Goal: Download file/media

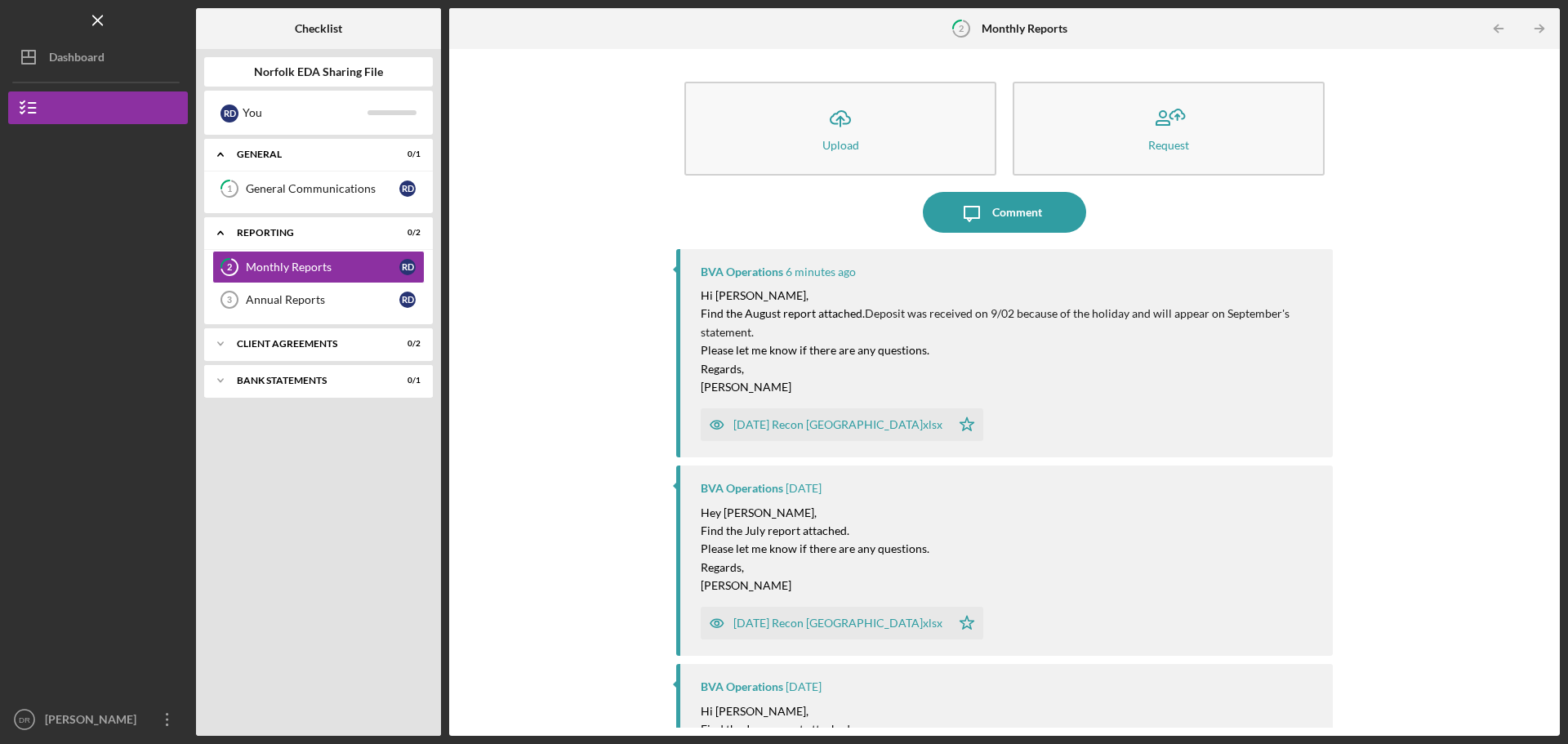
click at [809, 430] on div "[DATE] Recon [GEOGRAPHIC_DATA]xlsx" at bounding box center [838, 424] width 209 height 13
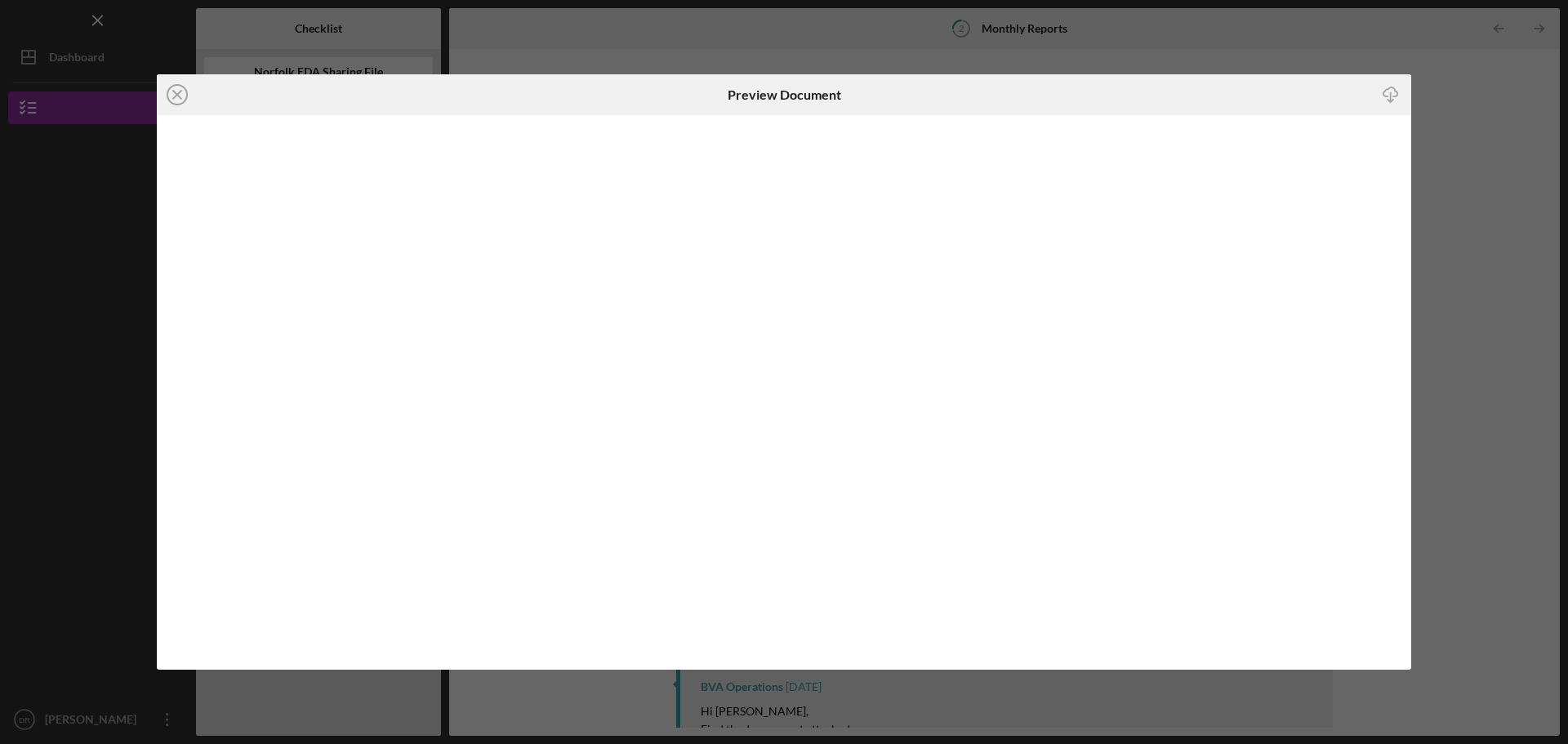
click at [1394, 92] on icon "Icon/Download" at bounding box center [1390, 94] width 37 height 37
click at [179, 94] on icon "Icon/Close" at bounding box center [178, 95] width 41 height 41
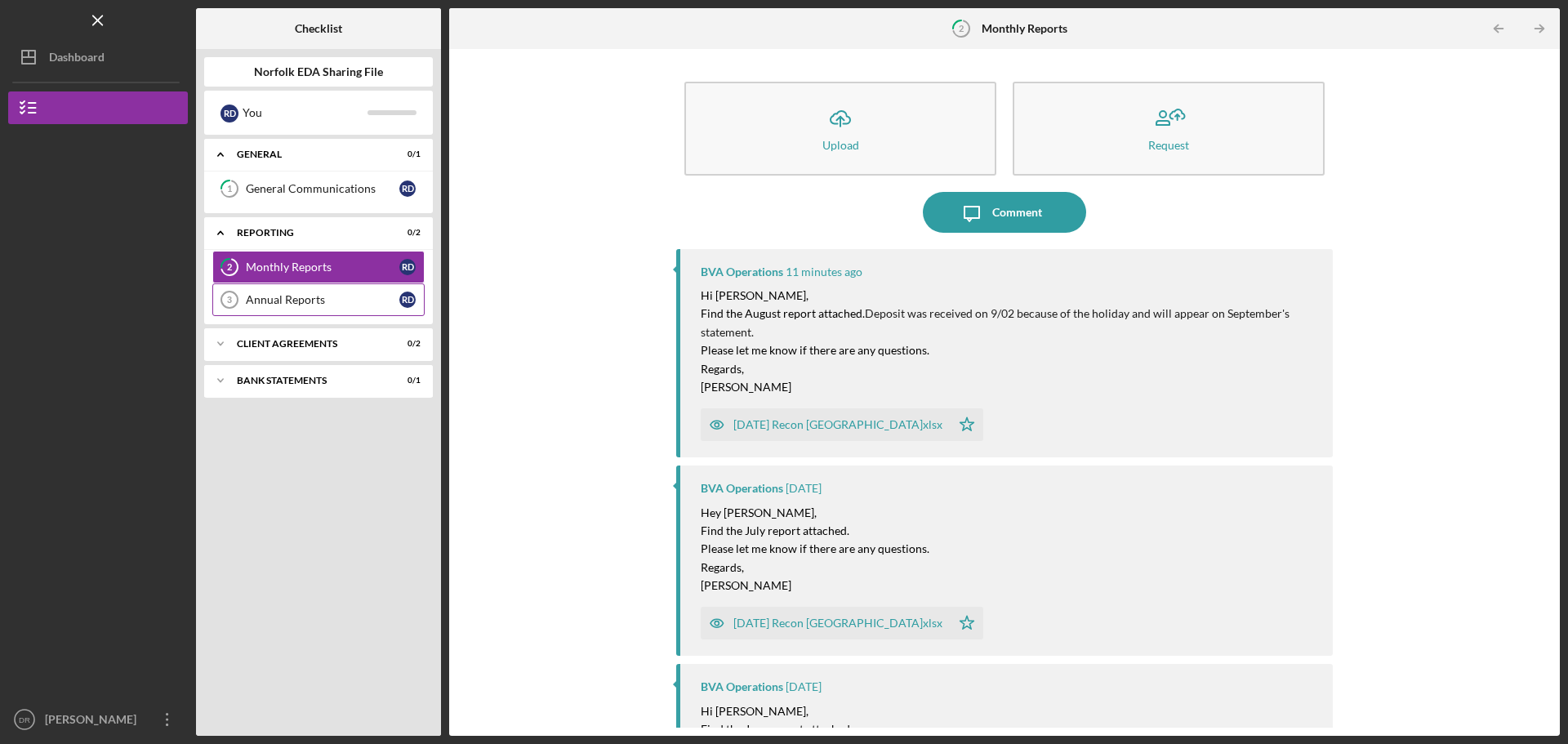
click at [332, 308] on link "Annual Reports 3 Annual Reports R D" at bounding box center [319, 299] width 213 height 33
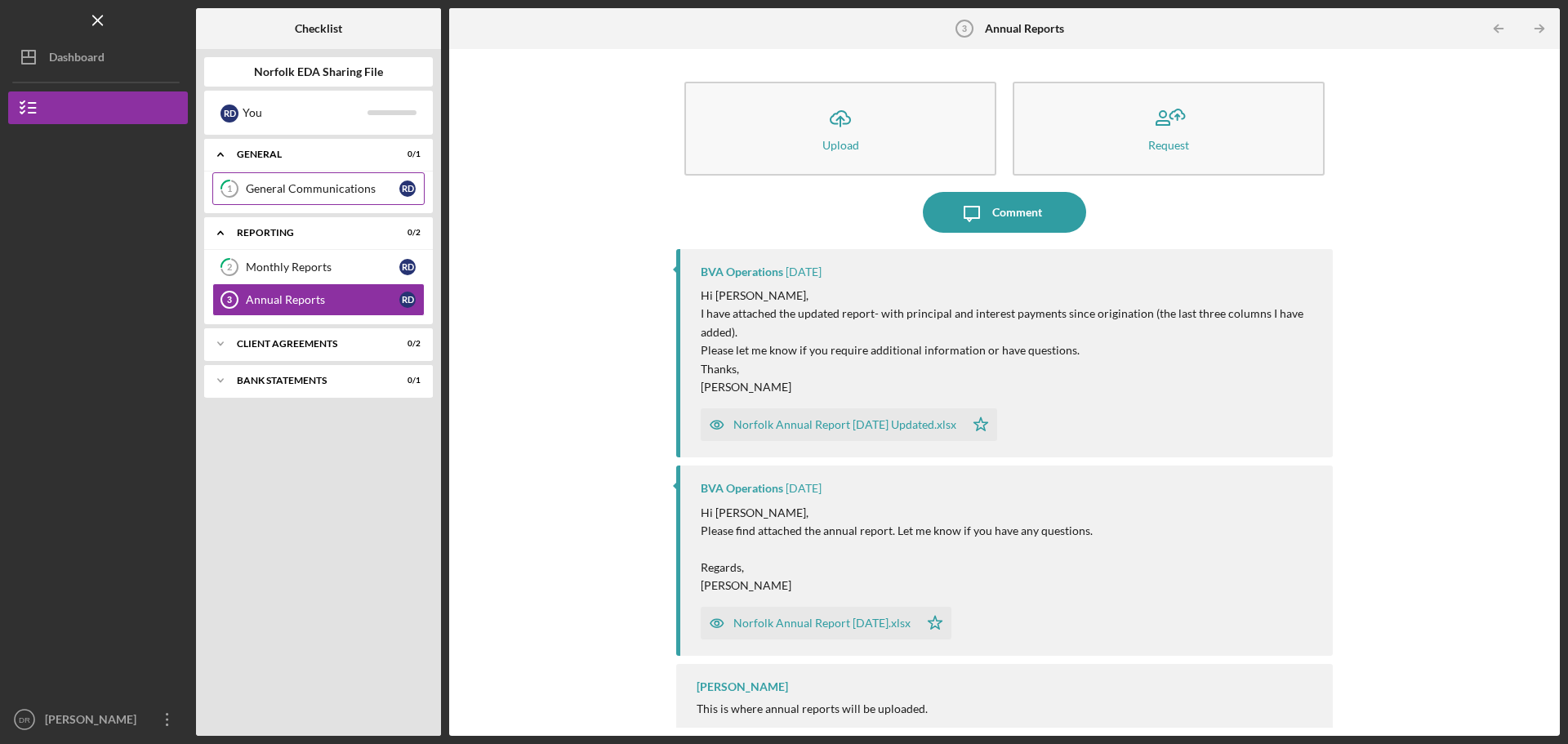
click at [324, 194] on div "General Communications" at bounding box center [323, 188] width 154 height 13
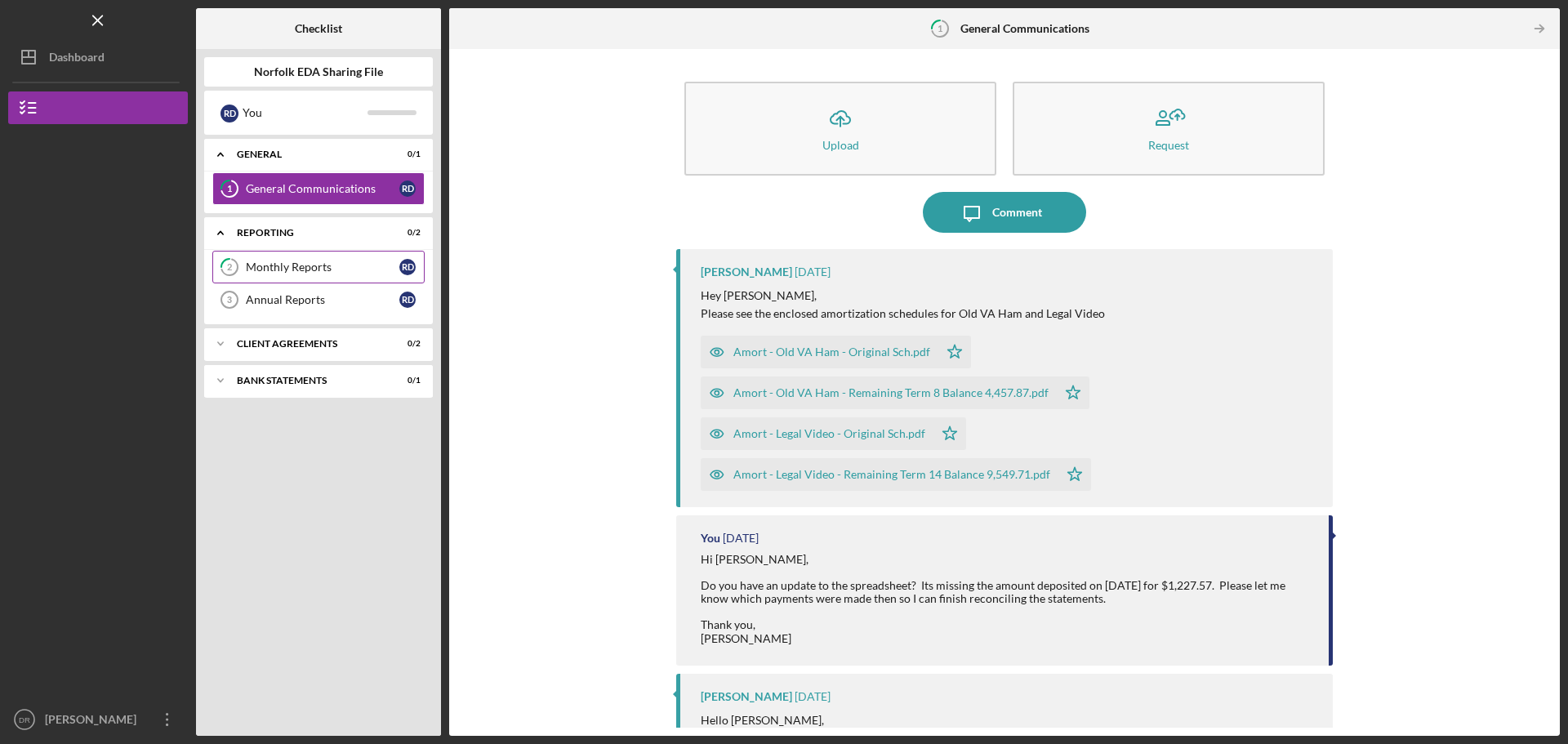
click at [280, 258] on link "2 Monthly Reports R D" at bounding box center [319, 267] width 213 height 33
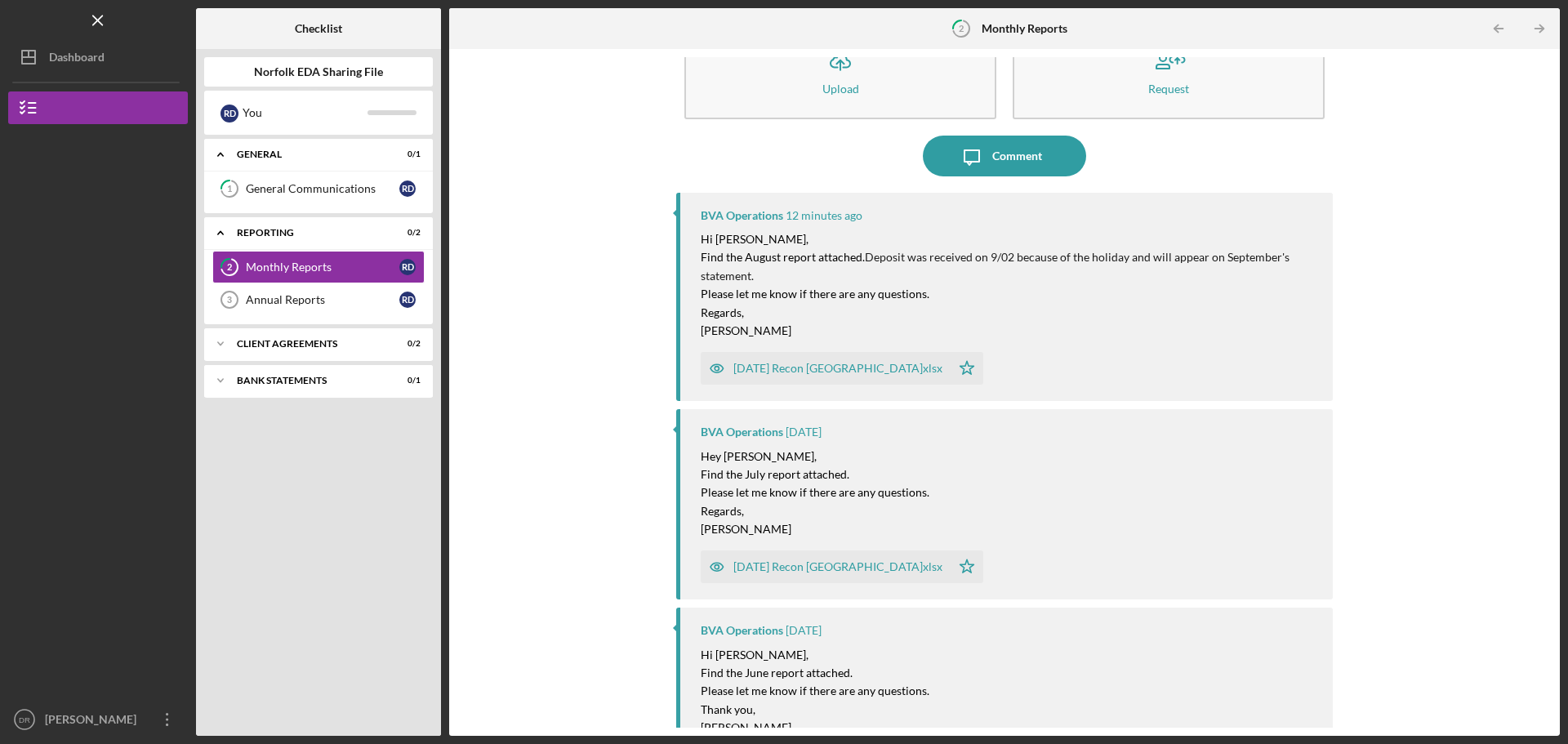
scroll to position [82, 0]
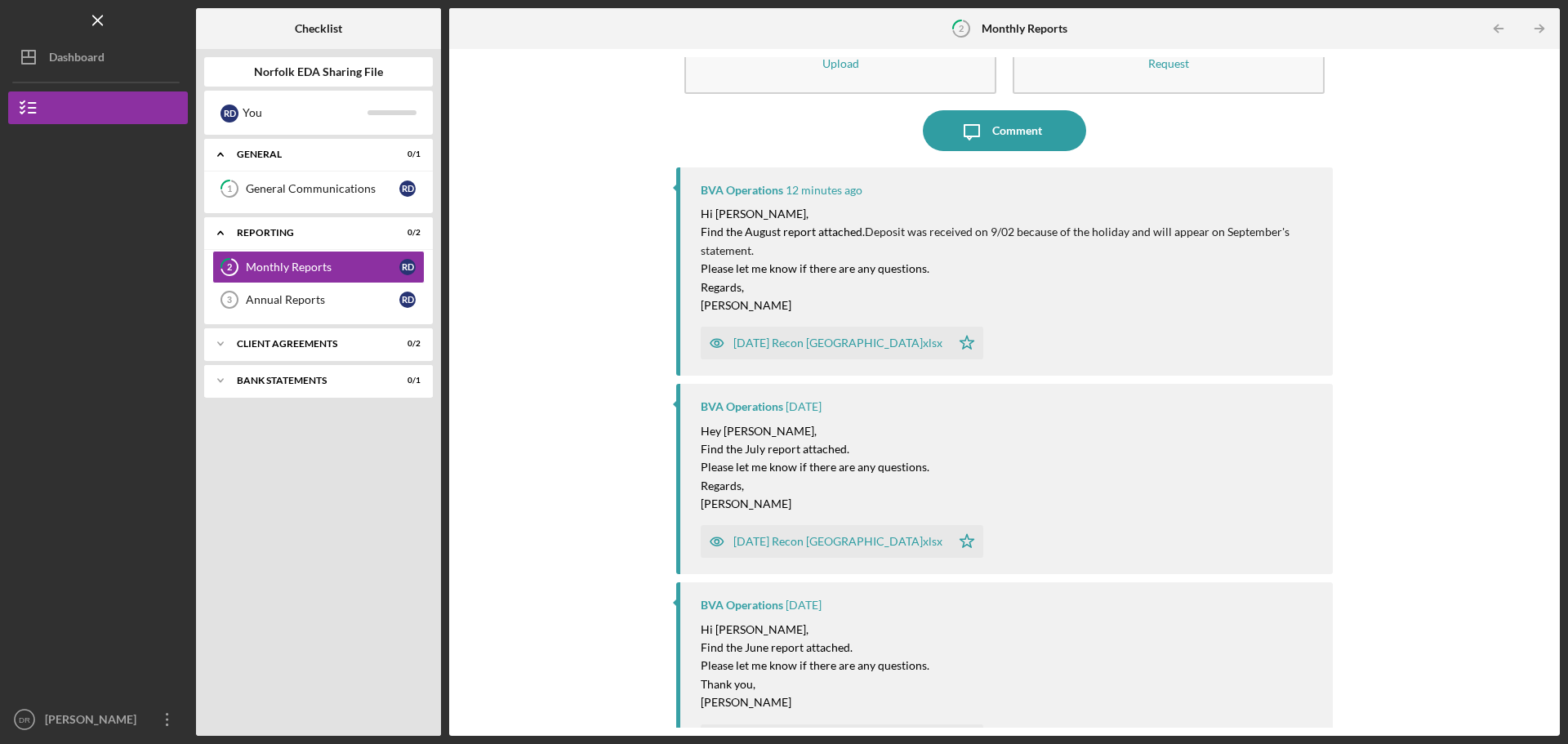
click at [1034, 455] on div "Hey [PERSON_NAME], Find the July report attached. Please let me know if there a…" at bounding box center [1009, 468] width 616 height 92
click at [1019, 312] on p "[PERSON_NAME]" at bounding box center [1009, 305] width 616 height 18
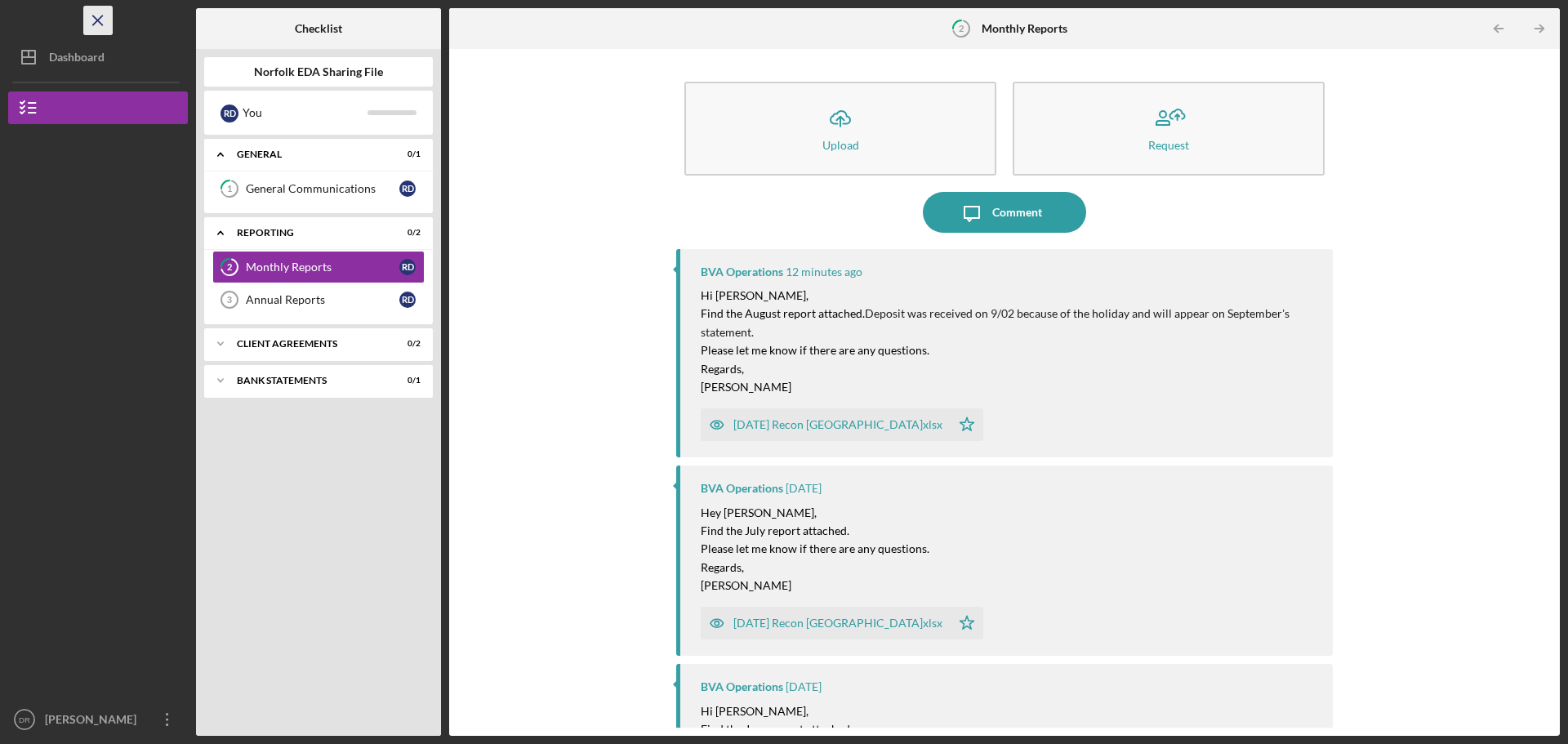
click at [97, 23] on icon "Icon/Menu Close" at bounding box center [98, 21] width 37 height 37
